Goal: Task Accomplishment & Management: Use online tool/utility

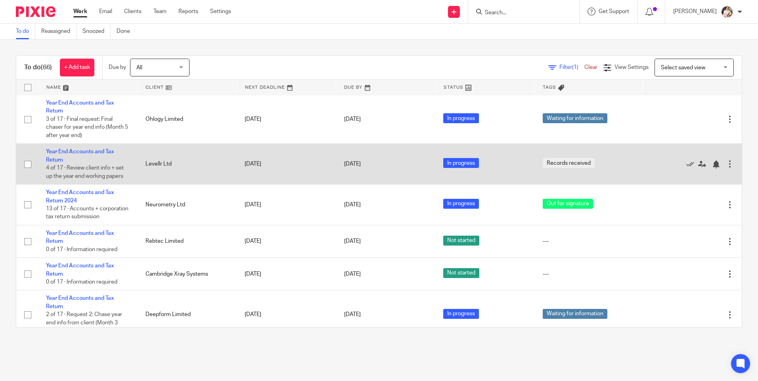
scroll to position [952, 0]
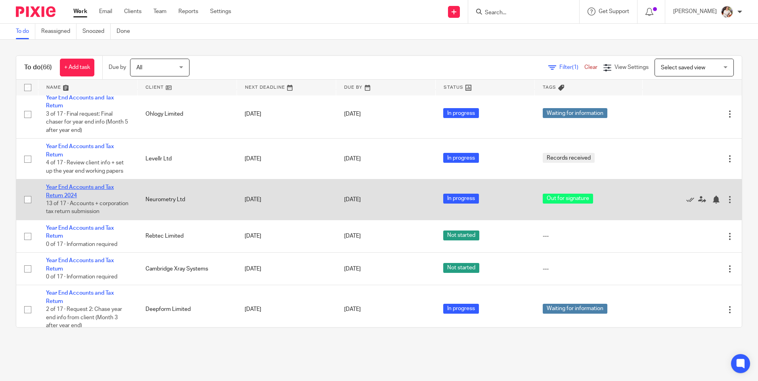
click at [103, 198] on link "Year End Accounts and Tax Return 2024" at bounding box center [80, 191] width 68 height 13
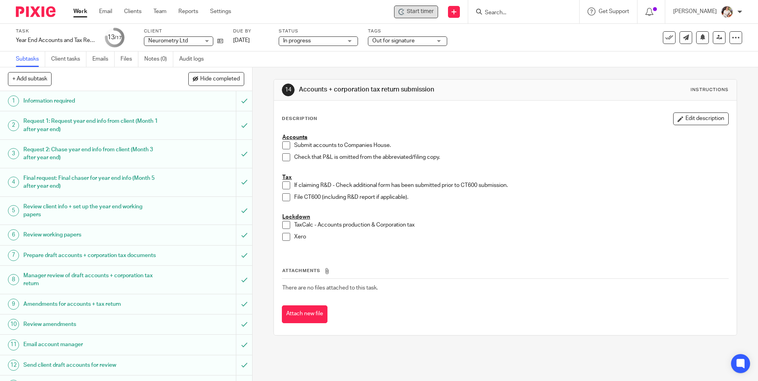
click at [417, 12] on span "Start timer" at bounding box center [420, 12] width 27 height 8
click at [433, 11] on span "Start timer" at bounding box center [420, 12] width 27 height 8
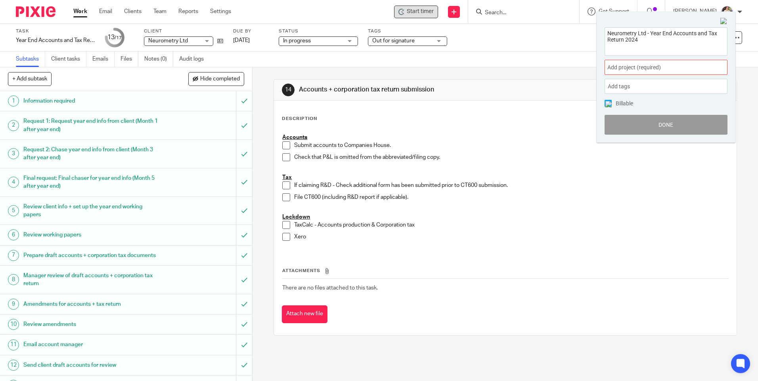
click at [713, 66] on div "Add project (required) :" at bounding box center [666, 67] width 123 height 15
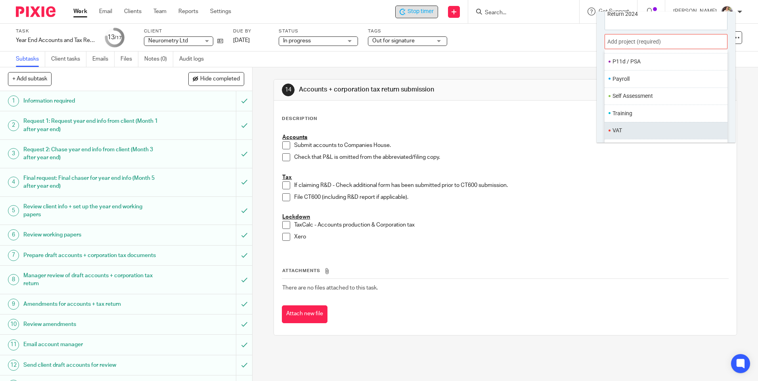
scroll to position [39, 0]
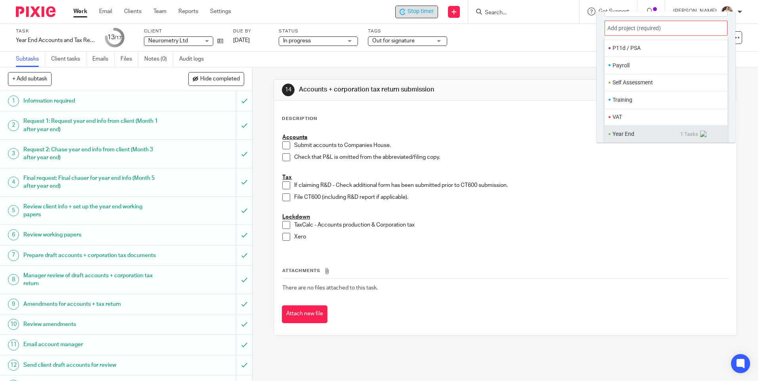
click at [630, 132] on li "Year End" at bounding box center [647, 134] width 68 height 8
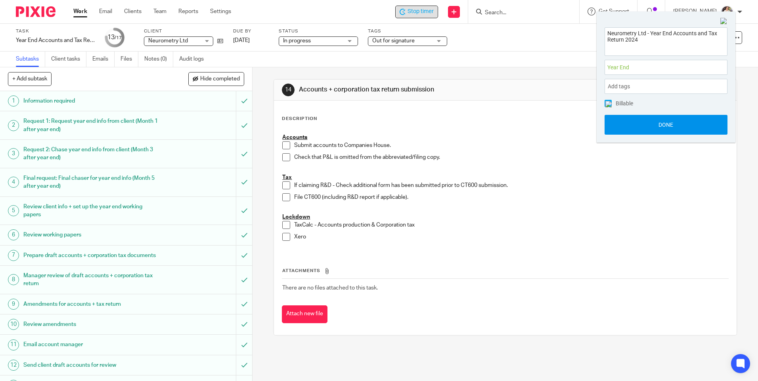
click at [630, 123] on button "Done" at bounding box center [666, 125] width 123 height 20
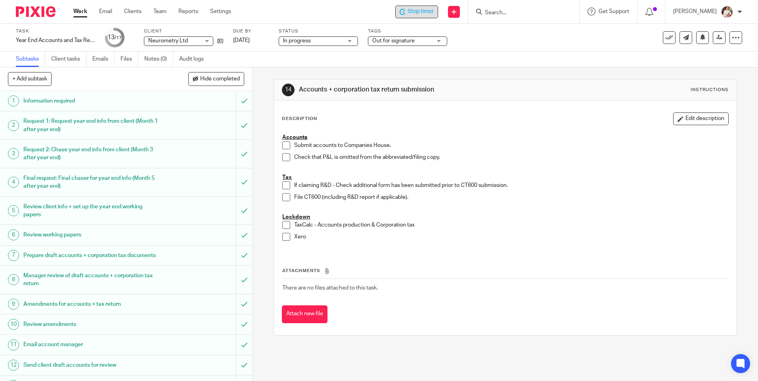
click at [283, 162] on li "Check that P&L is omitted from the abbreviated/filing copy." at bounding box center [505, 159] width 446 height 12
click at [282, 145] on span at bounding box center [286, 146] width 8 height 8
click at [285, 157] on span at bounding box center [286, 157] width 8 height 8
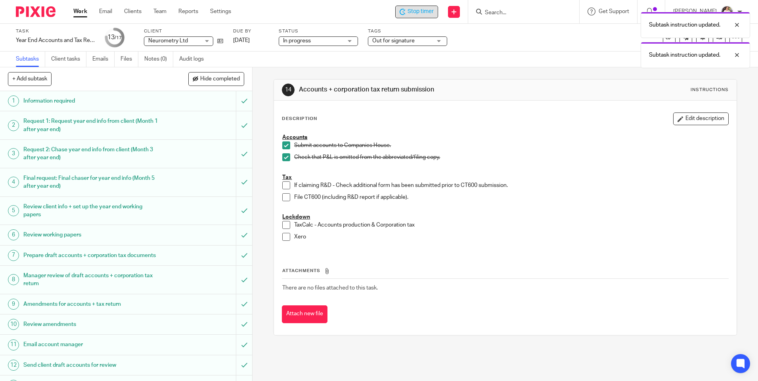
click at [284, 196] on span at bounding box center [286, 197] width 8 height 8
click at [283, 226] on span at bounding box center [286, 225] width 8 height 8
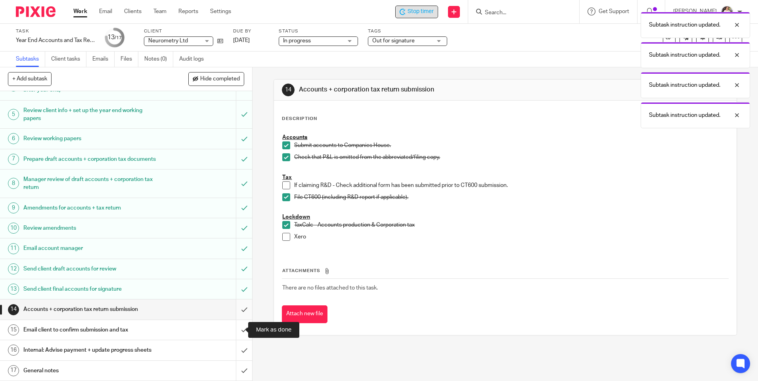
scroll to position [104, 0]
click at [240, 308] on input "submit" at bounding box center [126, 310] width 252 height 20
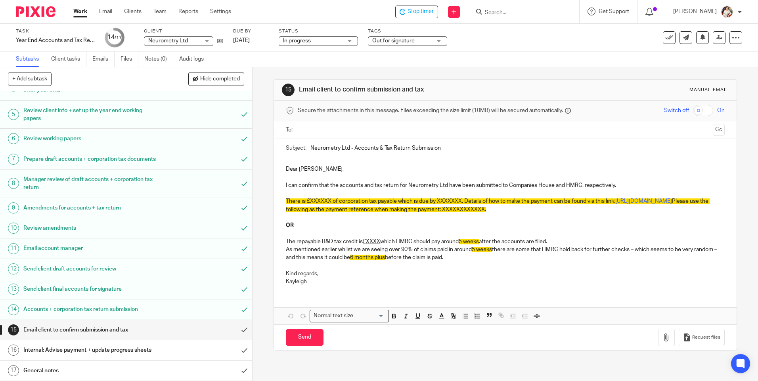
scroll to position [104, 0]
click at [416, 40] on span "Out for signature" at bounding box center [401, 41] width 59 height 8
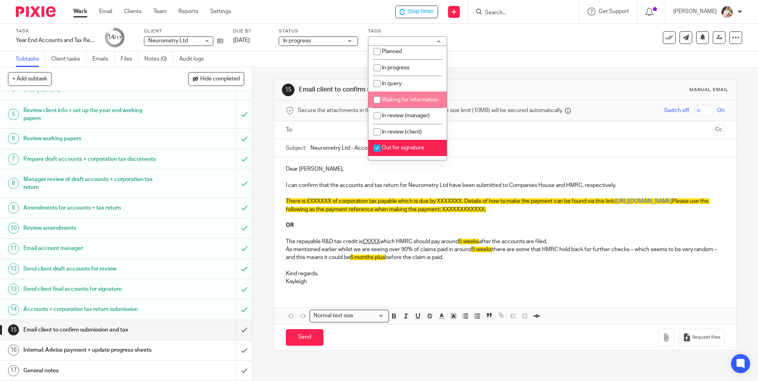
scroll to position [135, 0]
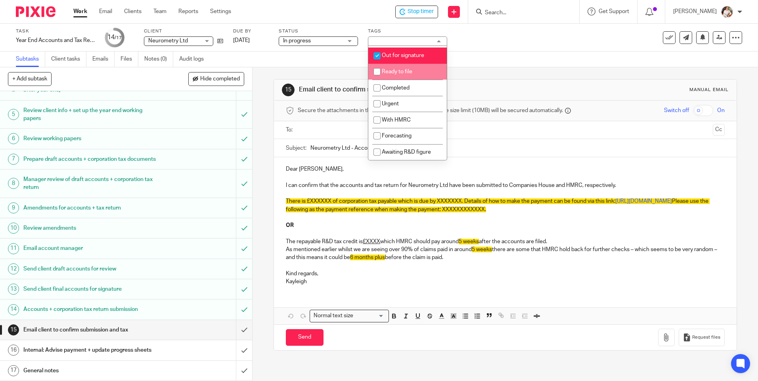
click at [409, 90] on span "Completed" at bounding box center [396, 88] width 28 height 6
checkbox input "true"
click at [398, 52] on li "Out for signature" at bounding box center [407, 56] width 79 height 16
checkbox input "false"
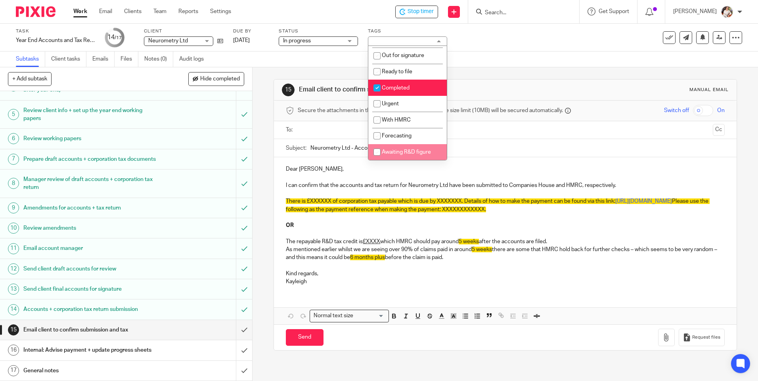
click at [260, 113] on div "15 Email client to confirm submission and tax Manual email Secure the attachmen…" at bounding box center [505, 224] width 505 height 314
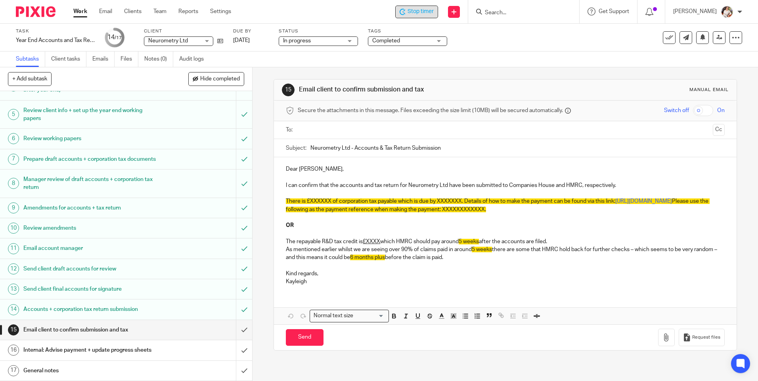
click at [428, 10] on span "Stop timer" at bounding box center [421, 12] width 26 height 8
click at [76, 11] on link "Work" at bounding box center [80, 12] width 14 height 8
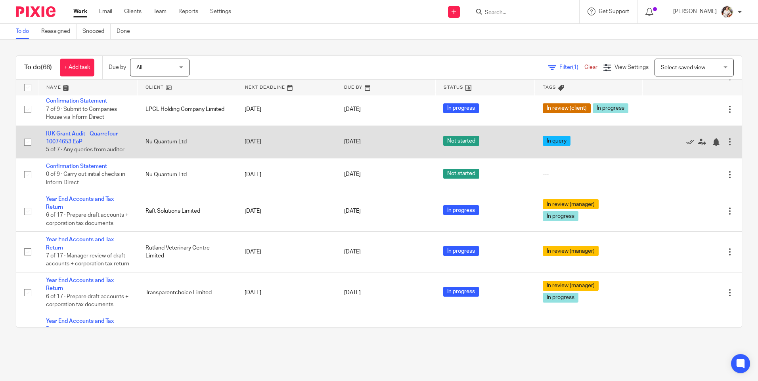
scroll to position [238, 0]
